Goal: Task Accomplishment & Management: Complete application form

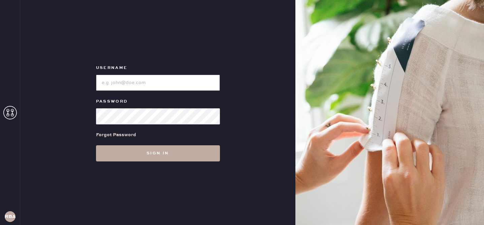
type input "reformationbond"
click at [146, 157] on button "Sign in" at bounding box center [158, 154] width 124 height 16
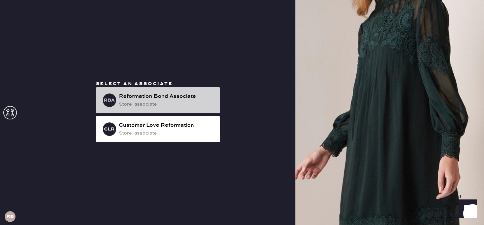
click at [148, 100] on div "Reformation Bond Associate" at bounding box center [167, 97] width 96 height 8
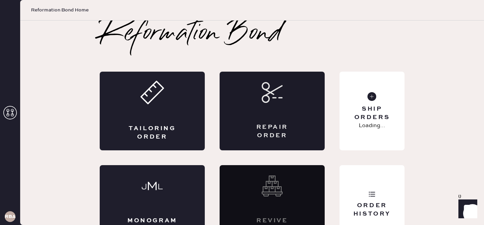
click at [259, 120] on div "Repair Order" at bounding box center [272, 111] width 105 height 79
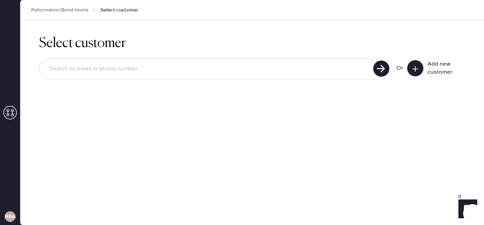
click at [179, 73] on input at bounding box center [207, 69] width 328 height 16
type input "[EMAIL_ADDRESS][DOMAIN_NAME]"
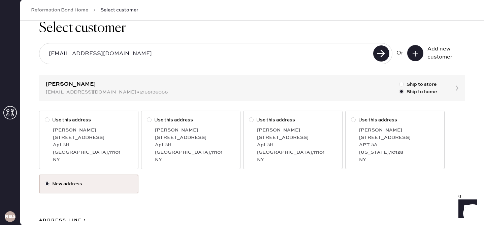
scroll to position [16, 0]
click at [67, 127] on div "[PERSON_NAME]" at bounding box center [93, 129] width 80 height 7
click at [45, 116] on input "Use this address" at bounding box center [45, 116] width 0 height 0
radio input "true"
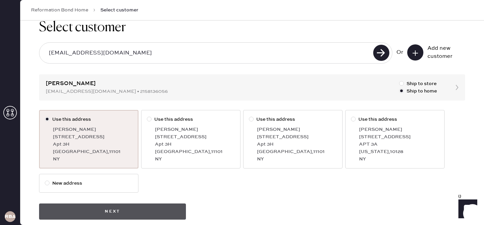
click at [136, 212] on button "Next" at bounding box center [112, 212] width 147 height 16
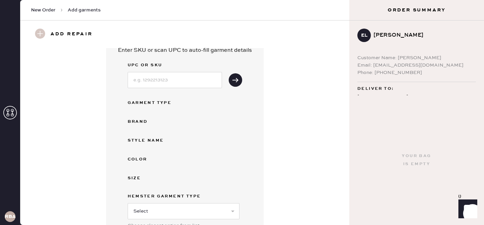
scroll to position [13, 0]
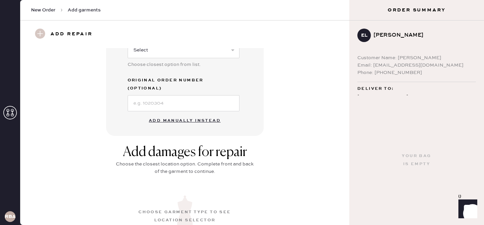
click at [192, 114] on button "Add manually instead" at bounding box center [185, 120] width 80 height 13
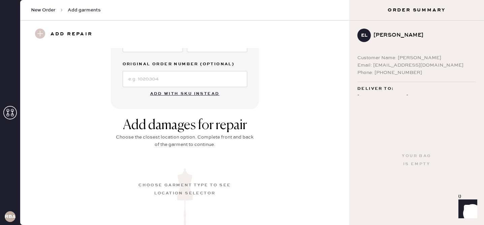
scroll to position [173, 0]
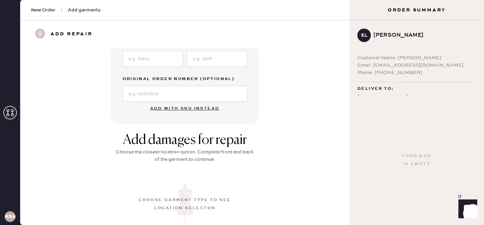
click at [174, 110] on button "Add with SKU instead" at bounding box center [185, 108] width 78 height 13
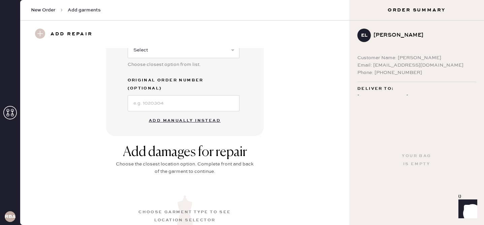
scroll to position [0, 0]
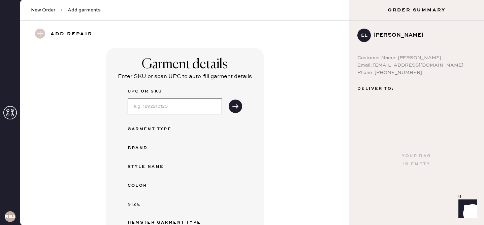
click at [166, 105] on input at bounding box center [175, 106] width 94 height 16
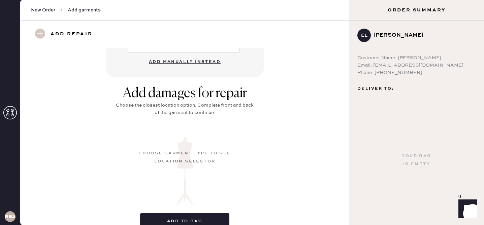
click at [171, 55] on button "Add manually instead" at bounding box center [185, 61] width 80 height 13
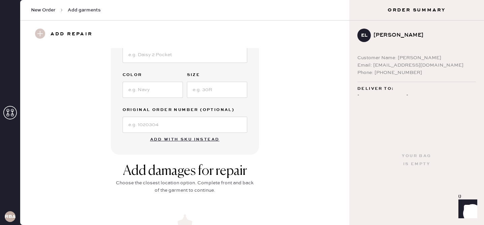
scroll to position [0, 0]
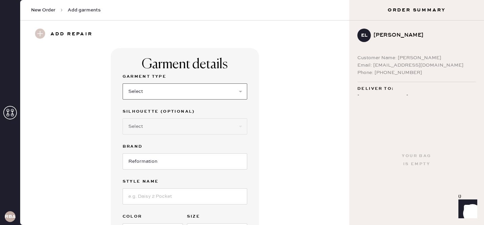
click at [157, 96] on select "Select Basic Skirt Jeans Leggings Pants Shorts Basic Sleeved Dress Basic Sleeve…" at bounding box center [185, 92] width 125 height 16
select select "6"
click at [177, 123] on select "Select Maxi Dress Midi Dress Mini Dress Other" at bounding box center [185, 127] width 125 height 16
select select "38"
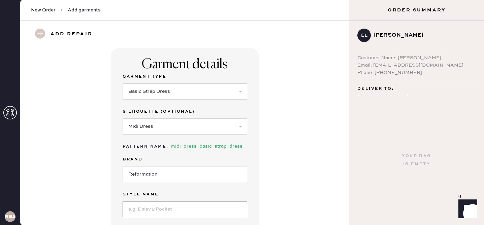
click at [159, 203] on input at bounding box center [185, 210] width 125 height 16
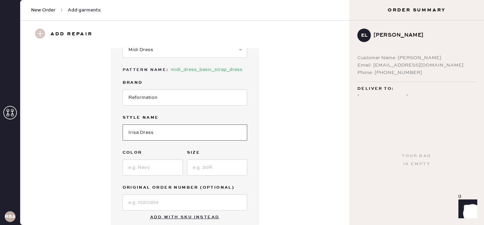
scroll to position [78, 0]
type input "Irisa Dress"
click at [150, 177] on div "Garment Type Select Basic Skirt Jeans Leggings Pants Shorts Basic Sleeved Dress…" at bounding box center [185, 102] width 125 height 215
click at [151, 169] on input at bounding box center [153, 167] width 60 height 16
type input "K"
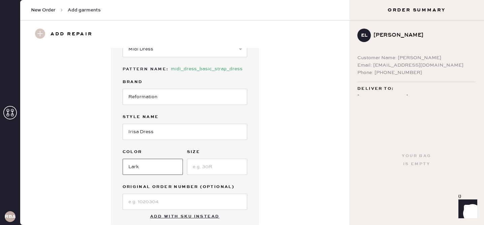
type input "Larkspur"
click at [211, 168] on input at bounding box center [217, 167] width 60 height 16
type input "2"
click at [191, 198] on input at bounding box center [185, 202] width 125 height 16
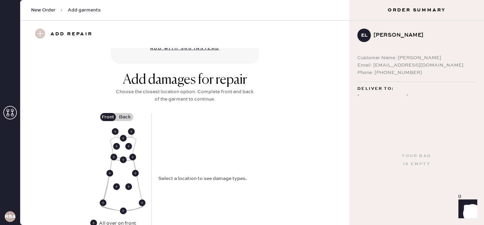
scroll to position [247, 0]
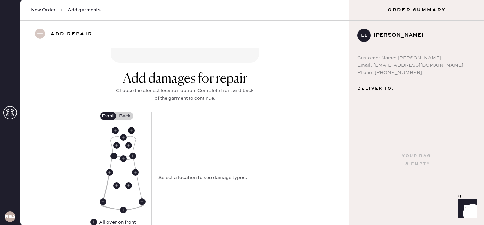
type input "s13643456"
click at [132, 130] on use at bounding box center [131, 130] width 7 height 7
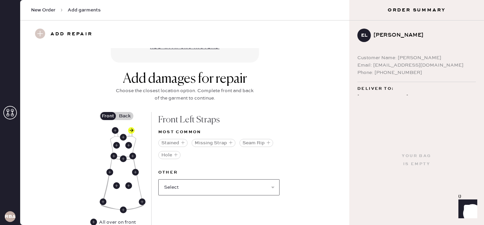
click at [191, 189] on select "Select Broken / Ripped Hem Broken Beads Broken Belt Loop Broken Button Broken C…" at bounding box center [218, 188] width 121 height 16
click at [268, 143] on icon "button" at bounding box center [269, 143] width 4 height 4
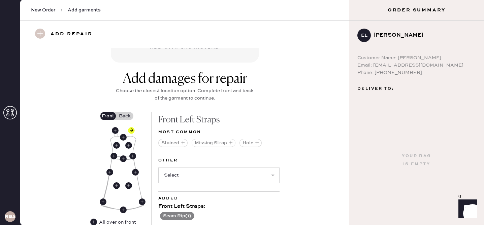
click at [130, 116] on label "Back" at bounding box center [125, 116] width 17 height 8
click at [125, 116] on input "Back" at bounding box center [125, 116] width 0 height 0
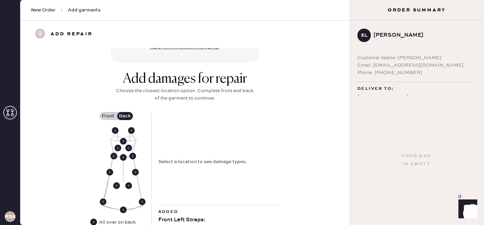
scroll to position [312, 0]
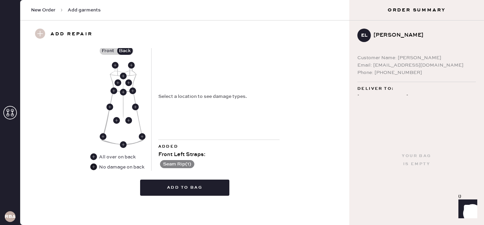
click at [91, 169] on use at bounding box center [93, 167] width 7 height 7
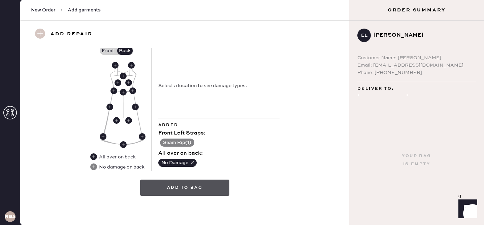
click at [194, 187] on button "Add to bag" at bounding box center [184, 188] width 89 height 16
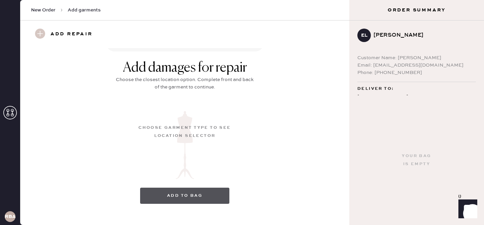
scroll to position [106, 0]
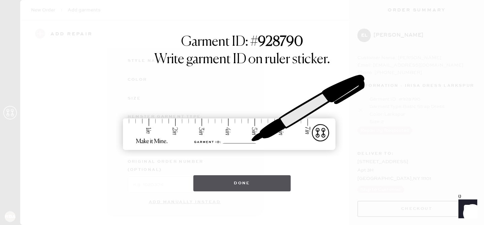
click at [214, 188] on button "Done" at bounding box center [241, 184] width 97 height 16
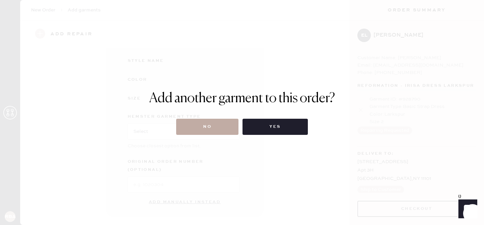
click at [220, 131] on button "No" at bounding box center [207, 127] width 62 height 16
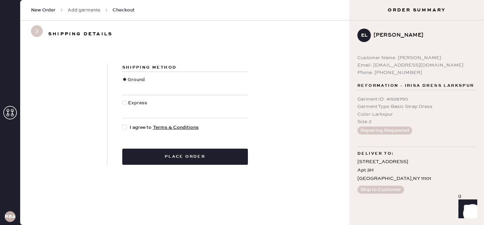
click at [126, 131] on div at bounding box center [125, 127] width 7 height 7
click at [123, 124] on input "I agree to Terms & Conditions" at bounding box center [122, 124] width 0 height 0
checkbox input "true"
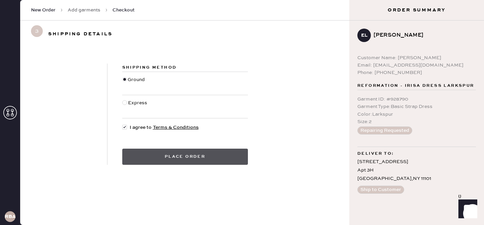
click at [156, 160] on button "Place order" at bounding box center [185, 157] width 126 height 16
